Goal: Navigation & Orientation: Go to known website

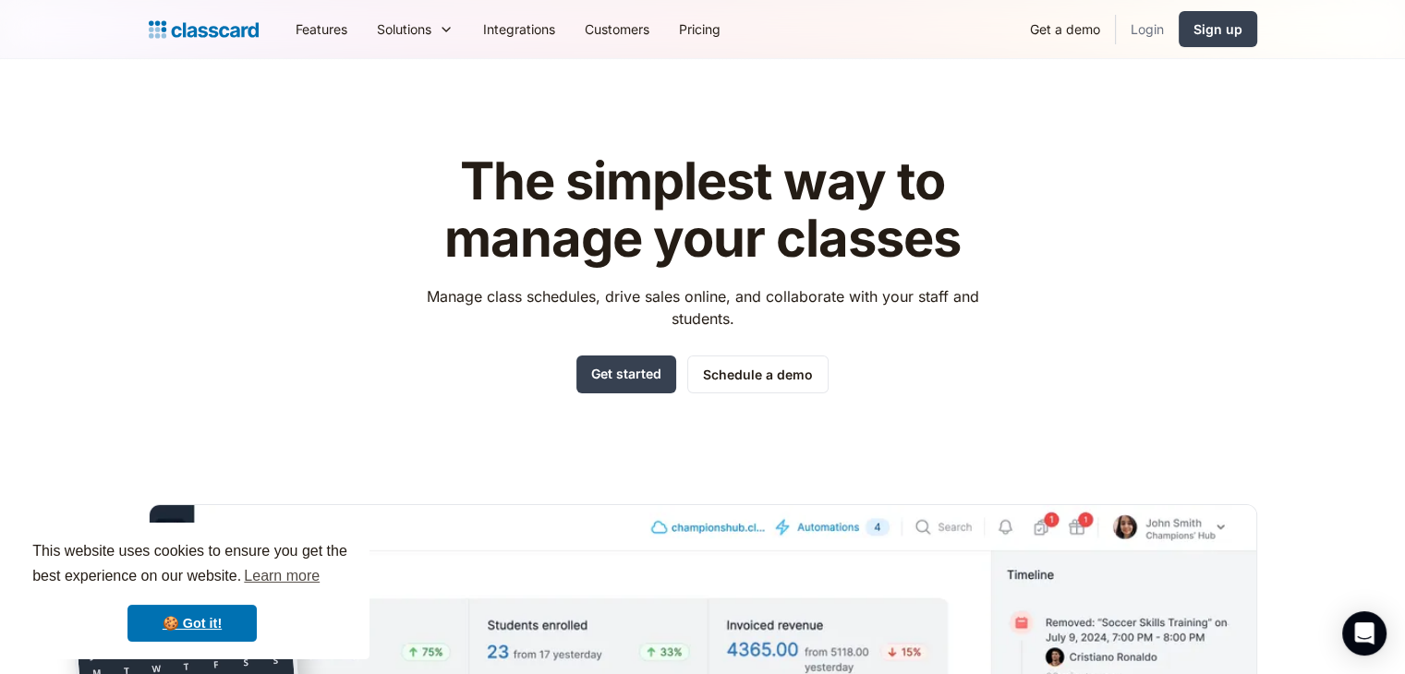
click at [1159, 32] on link "Login" at bounding box center [1147, 29] width 63 height 42
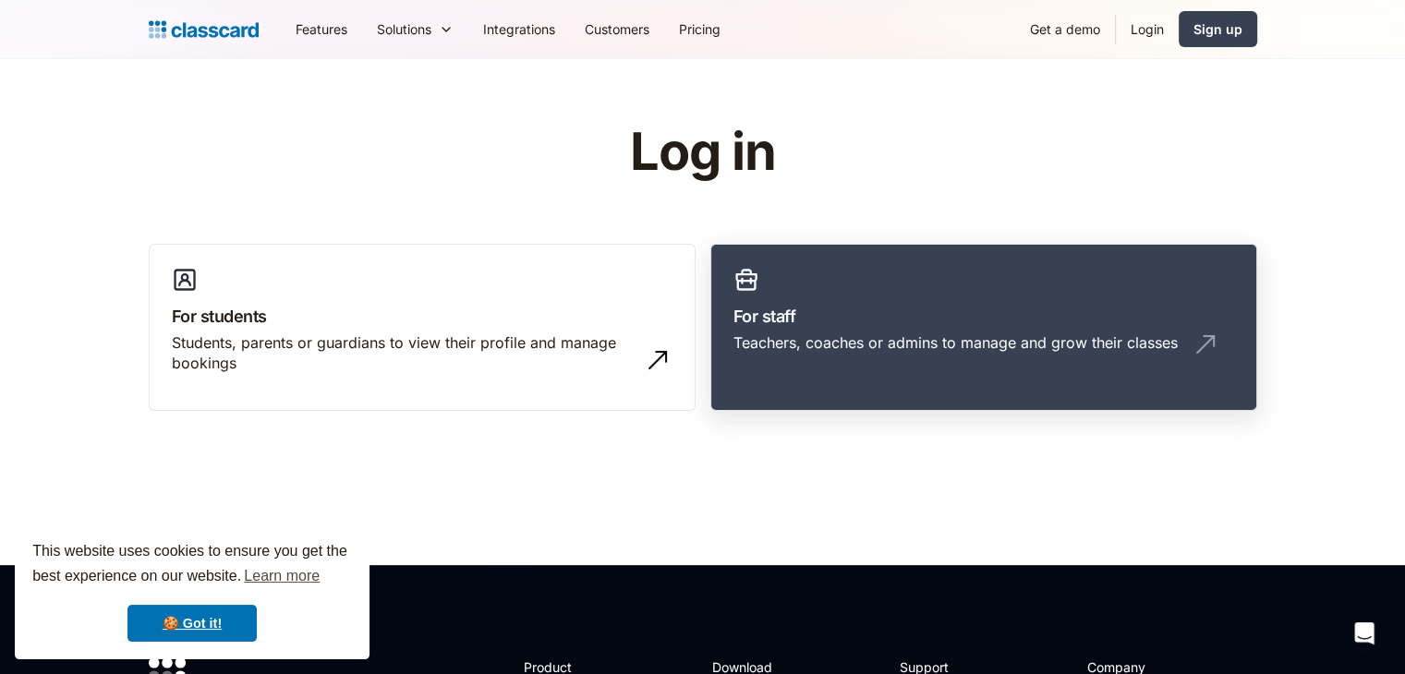
click at [846, 300] on link "For staff Teachers, coaches or admins to manage and grow their classes" at bounding box center [983, 328] width 547 height 168
